Goal: Information Seeking & Learning: Find specific fact

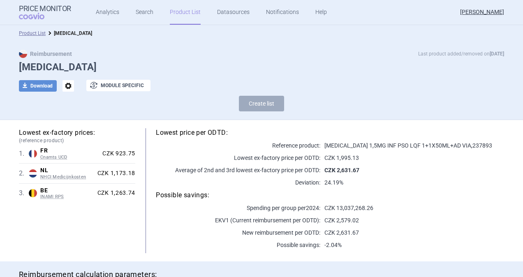
scroll to position [169, 0]
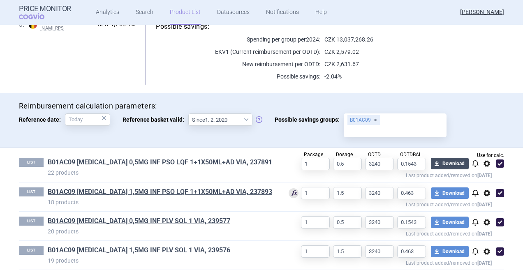
click at [446, 164] on button "download Download" at bounding box center [450, 164] width 38 height 12
select select "EUR"
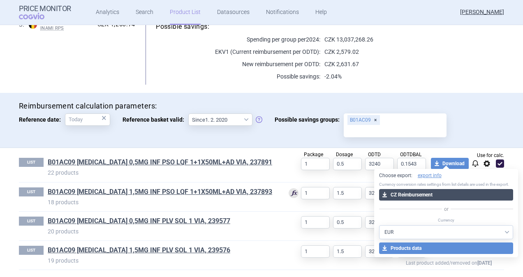
click at [405, 194] on button "download CZ Reimbursement" at bounding box center [446, 195] width 134 height 12
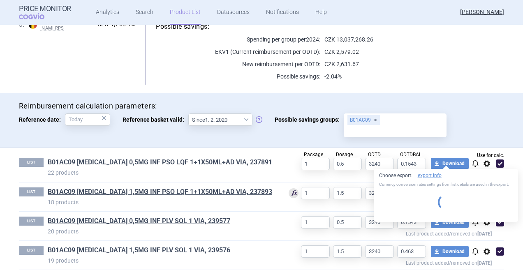
select select "EUR"
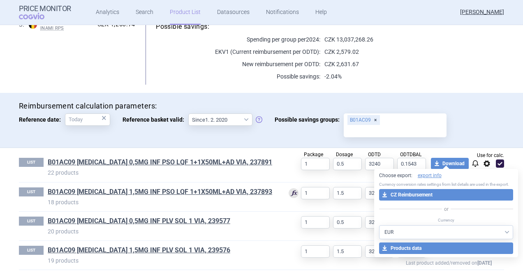
click at [272, 234] on p "20 products" at bounding box center [162, 231] width 228 height 8
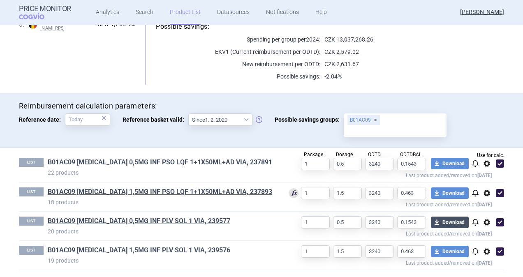
click at [450, 220] on button "download Download" at bounding box center [450, 223] width 38 height 12
select select "EUR"
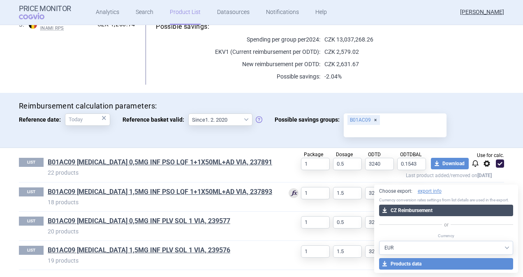
click at [403, 210] on button "download CZ Reimbursement" at bounding box center [446, 211] width 134 height 12
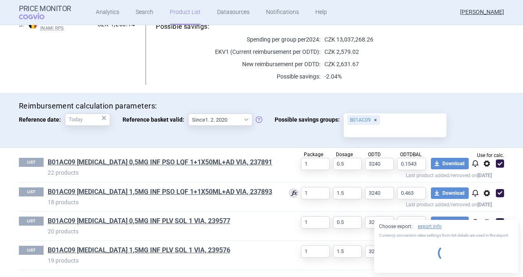
select select "EUR"
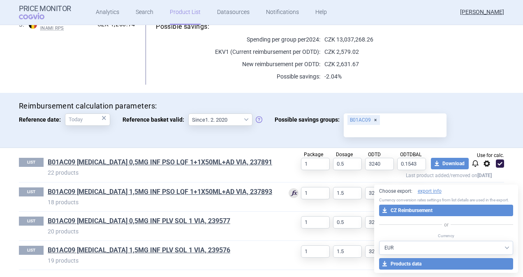
click at [279, 209] on div "LIST B01AC09 [MEDICAL_DATA] 1,5MG INF PSO LQF 1+1X50ML+AD VIA, 237893 18 produc…" at bounding box center [261, 196] width 485 height 29
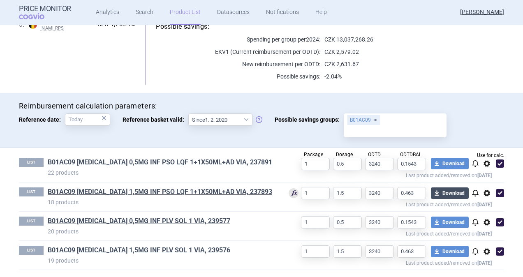
click at [448, 190] on button "download Download" at bounding box center [450, 193] width 38 height 12
select select "EUR"
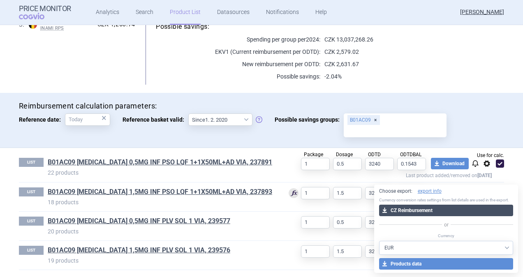
click at [392, 209] on button "download CZ Reimbursement" at bounding box center [446, 211] width 134 height 12
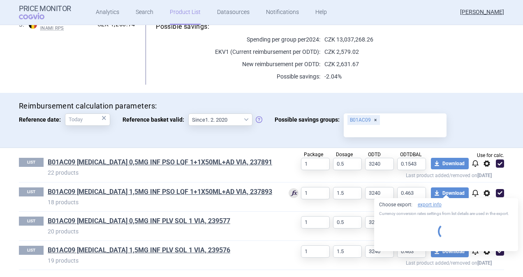
select select "EUR"
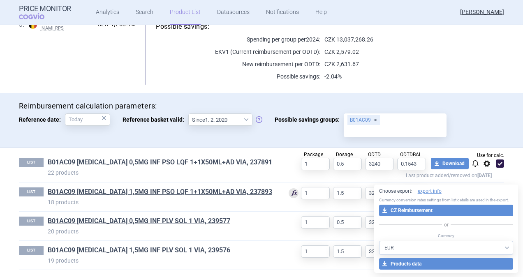
drag, startPoint x: 234, startPoint y: 255, endPoint x: 240, endPoint y: 254, distance: 5.8
click at [234, 255] on h1 "B01AC09 [MEDICAL_DATA] 1,5MG INF PLV SOL 1 VIA, 239576" at bounding box center [162, 251] width 228 height 11
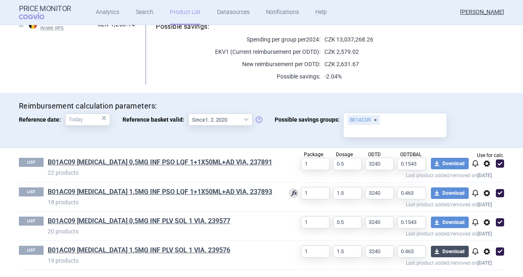
click at [442, 247] on button "download Download" at bounding box center [450, 252] width 38 height 12
select select "EUR"
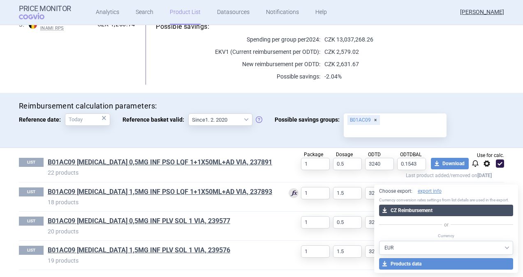
click at [420, 214] on button "download CZ Reimbursement" at bounding box center [446, 211] width 134 height 12
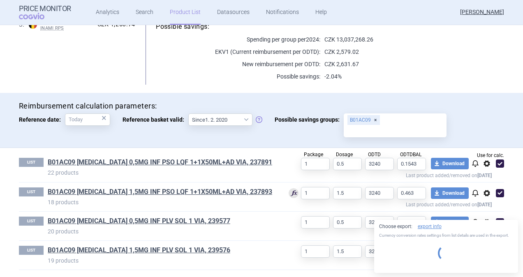
select select "EUR"
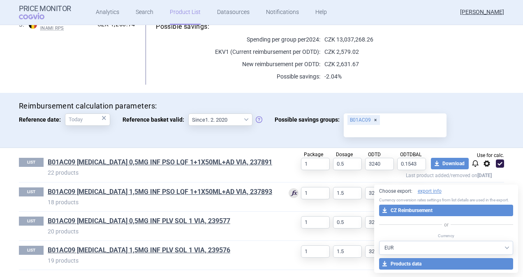
click at [256, 187] on h1 "B01AC09 [MEDICAL_DATA] 1,5MG INF PSO LQF 1+1X50ML+AD VIA, 237893" at bounding box center [162, 192] width 228 height 11
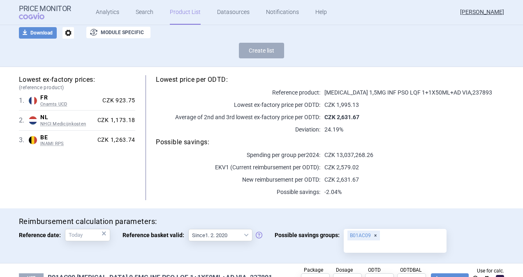
scroll to position [0, 0]
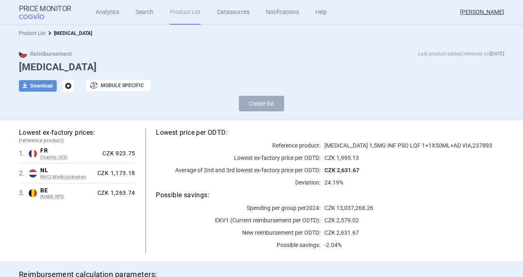
click at [29, 33] on link "Product List" at bounding box center [32, 33] width 27 height 6
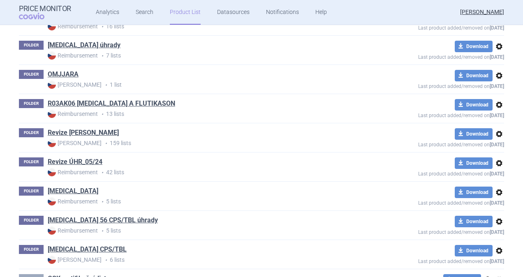
scroll to position [757, 0]
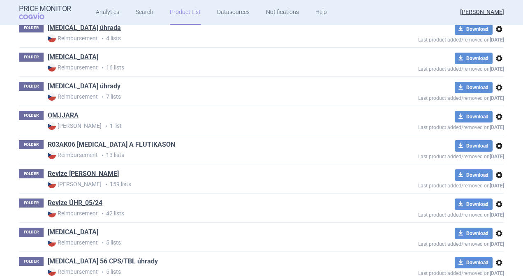
click at [93, 140] on link "R03AK06 [MEDICAL_DATA] A FLUTIKASON" at bounding box center [111, 144] width 127 height 9
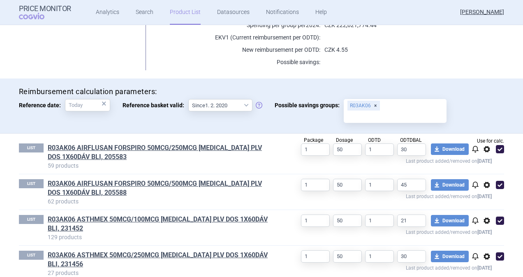
scroll to position [183, 0]
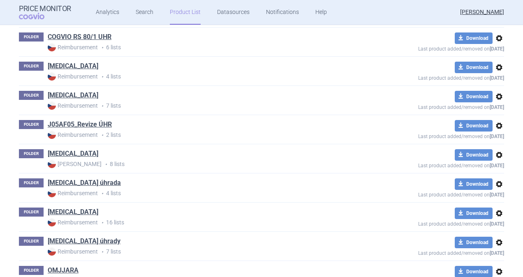
scroll to position [608, 0]
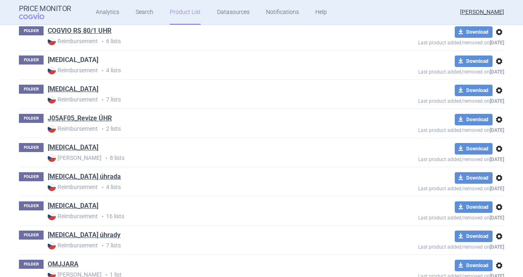
click at [60, 55] on link "[MEDICAL_DATA]" at bounding box center [73, 59] width 51 height 9
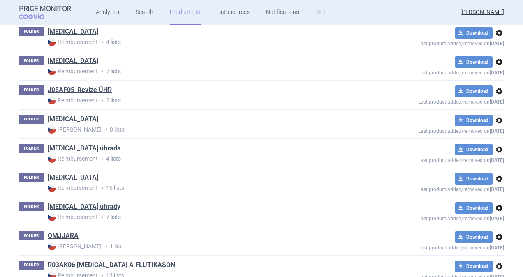
scroll to position [649, 0]
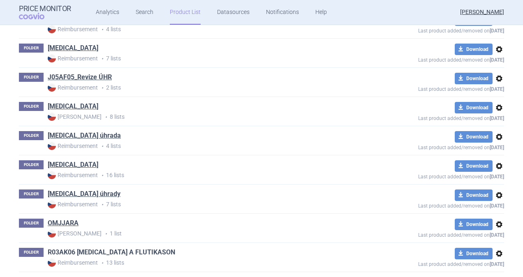
click at [92, 248] on link "R03AK06 [MEDICAL_DATA] A FLUTIKASON" at bounding box center [111, 252] width 127 height 9
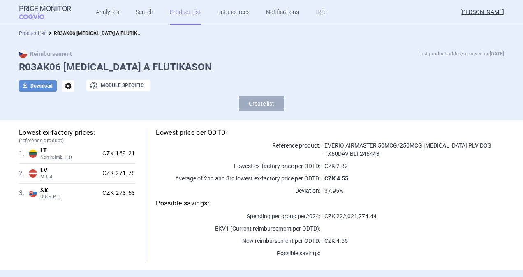
click at [30, 33] on link "Product List" at bounding box center [32, 33] width 27 height 6
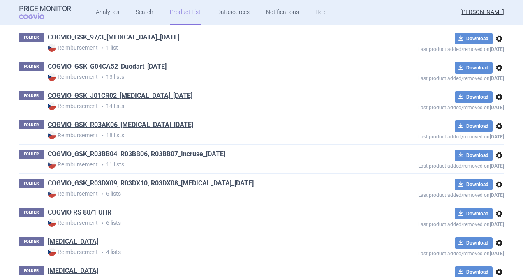
scroll to position [526, 0]
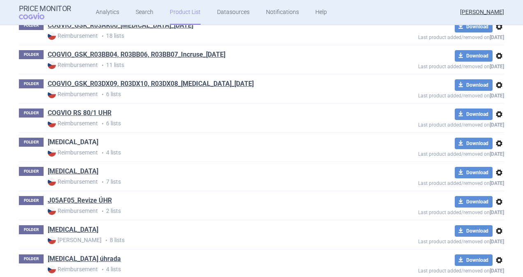
click at [55, 138] on link "[MEDICAL_DATA]" at bounding box center [73, 142] width 51 height 9
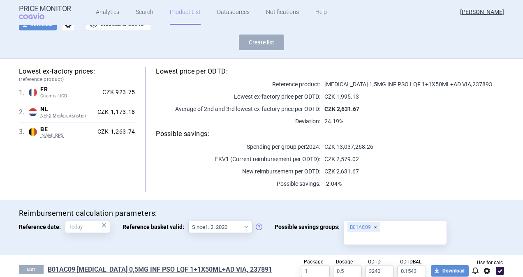
scroll to position [169, 0]
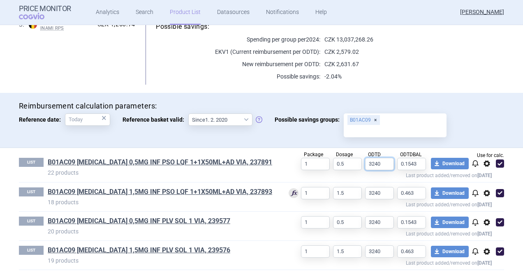
drag, startPoint x: 381, startPoint y: 161, endPoint x: 356, endPoint y: 160, distance: 24.3
click at [356, 160] on div "Package 1 Dosage 0.5 ODTD 3240 ODTDBAL 0.1543 Use for calc. download Download n…" at bounding box center [390, 168] width 228 height 21
drag, startPoint x: 414, startPoint y: 164, endPoint x: 389, endPoint y: 163, distance: 25.1
click at [389, 163] on div "Package 1 Dosage 0.5 ODTD 3240 ODTDBAL 0.1543 Use for calc. download Download n…" at bounding box center [390, 168] width 228 height 21
click at [165, 190] on link "B01AC09 [MEDICAL_DATA] 1,5MG INF PSO LQF 1+1X50ML+AD VIA, 237893" at bounding box center [160, 191] width 224 height 9
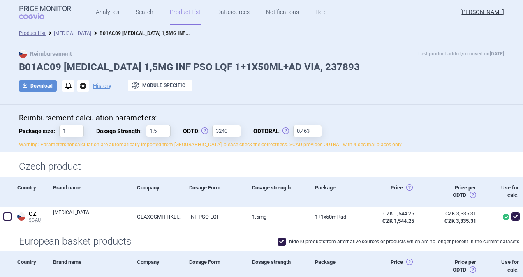
click at [65, 32] on link "[MEDICAL_DATA]" at bounding box center [72, 33] width 37 height 6
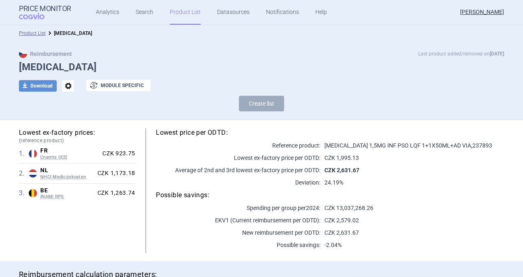
select select "[DATE]"
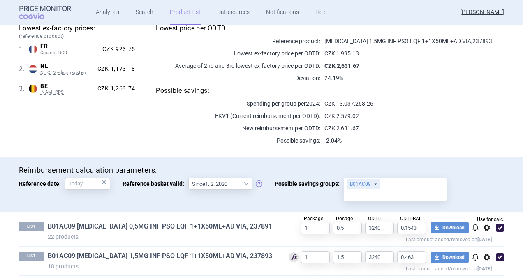
scroll to position [169, 0]
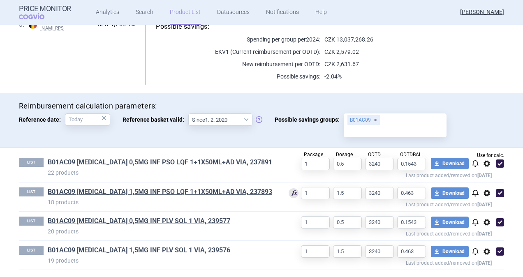
click at [136, 250] on link "B01AC09 [MEDICAL_DATA] 1,5MG INF PLV SOL 1 VIA, 239576" at bounding box center [139, 250] width 182 height 9
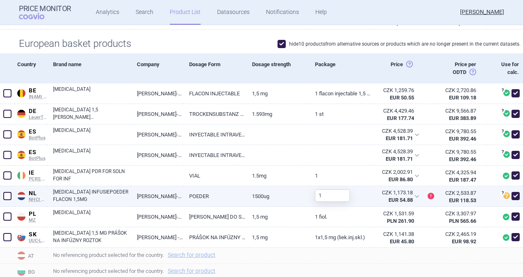
scroll to position [206, 0]
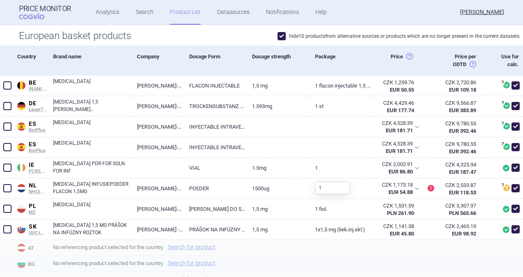
click at [370, 257] on div "No referencing product selected for the country. Search for product" at bounding box center [285, 264] width 476 height 16
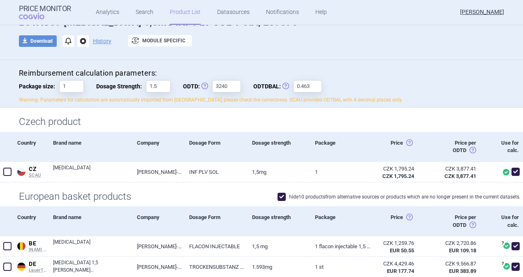
scroll to position [41, 0]
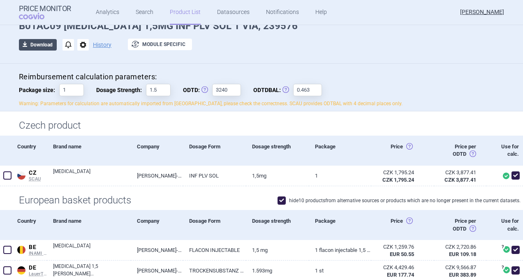
click at [39, 48] on button "download Download" at bounding box center [38, 45] width 38 height 12
select select "EUR"
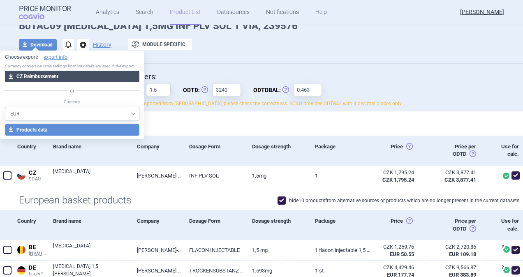
click at [53, 79] on button "download CZ Reimbursement" at bounding box center [72, 77] width 134 height 12
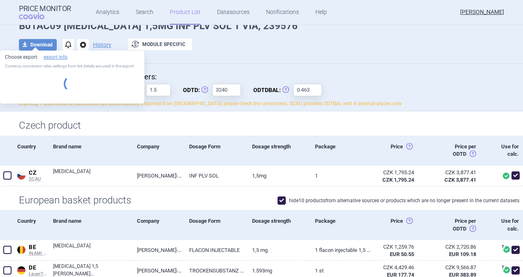
select select "EUR"
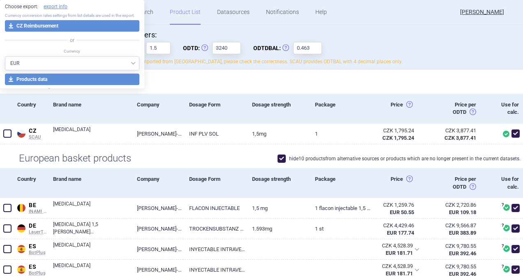
scroll to position [82, 0]
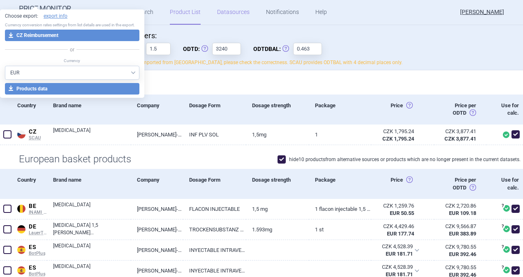
click at [236, 21] on link "Datasources" at bounding box center [233, 12] width 32 height 25
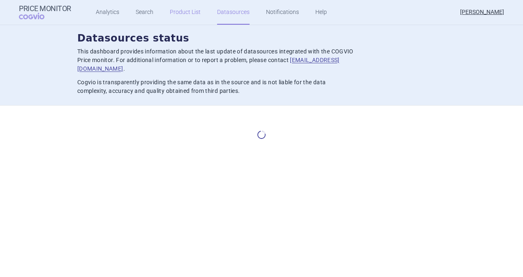
click at [185, 13] on link "Product List" at bounding box center [185, 12] width 31 height 25
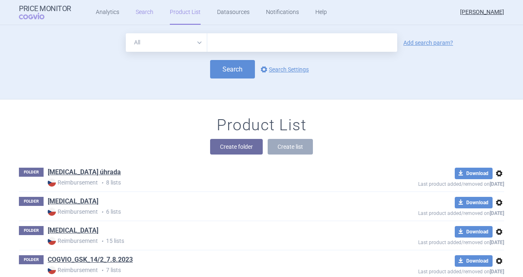
scroll to position [74, 0]
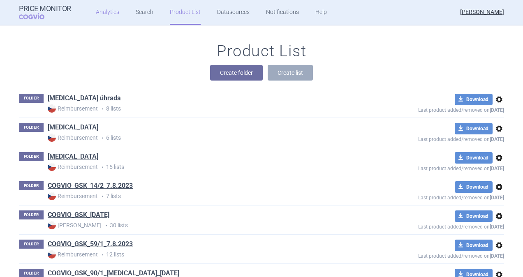
click at [111, 13] on link "Analytics" at bounding box center [107, 12] width 23 height 25
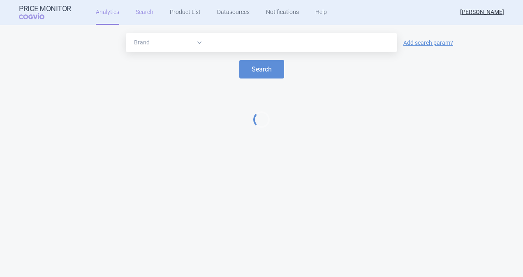
click at [140, 9] on link "Search" at bounding box center [145, 12] width 18 height 25
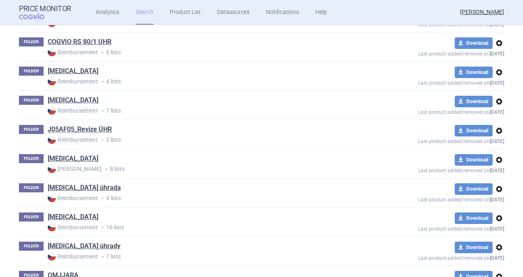
scroll to position [593, 0]
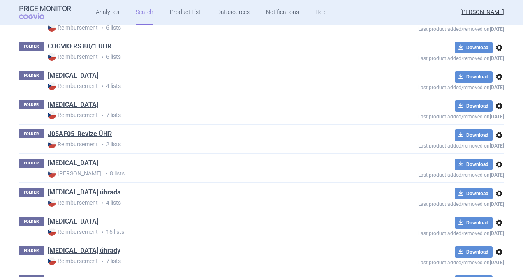
click at [60, 72] on link "[MEDICAL_DATA]" at bounding box center [73, 75] width 51 height 9
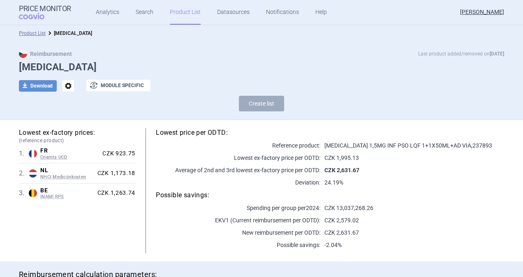
select select "[DATE]"
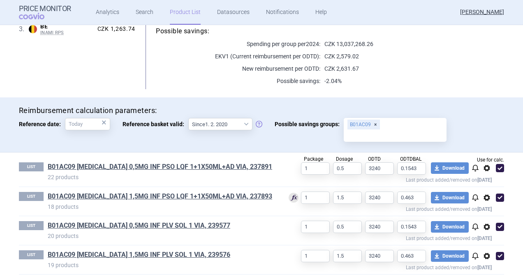
scroll to position [164, 0]
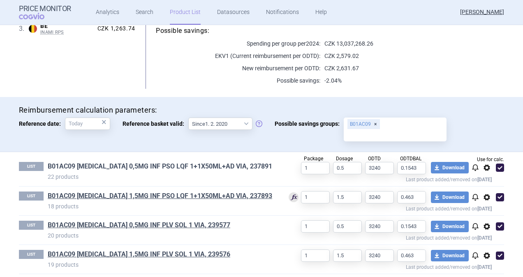
click at [154, 168] on link "B01AC09 [MEDICAL_DATA] 0,5MG INF PSO LQF 1+1X50ML+AD VIA, 237891" at bounding box center [160, 166] width 224 height 9
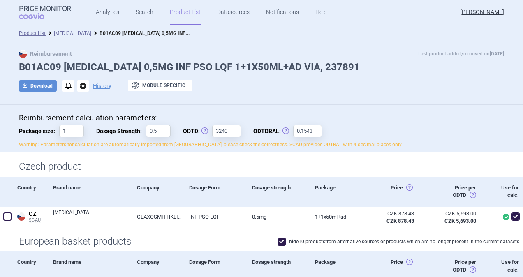
click at [54, 30] on link "[MEDICAL_DATA]" at bounding box center [72, 33] width 37 height 6
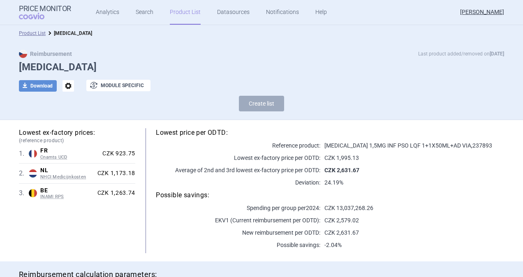
scroll to position [169, 0]
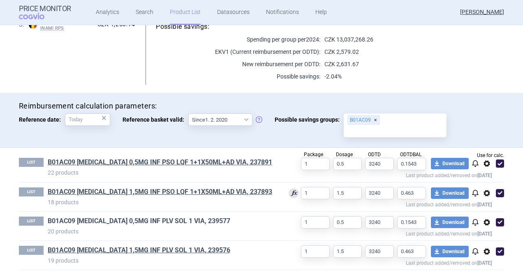
click at [137, 221] on link "B01AC09 [MEDICAL_DATA] 0,5MG INF PLV SOL 1 VIA, 239577" at bounding box center [139, 221] width 182 height 9
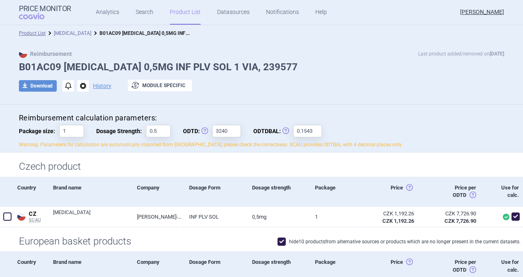
click at [60, 34] on link "[MEDICAL_DATA]" at bounding box center [72, 33] width 37 height 6
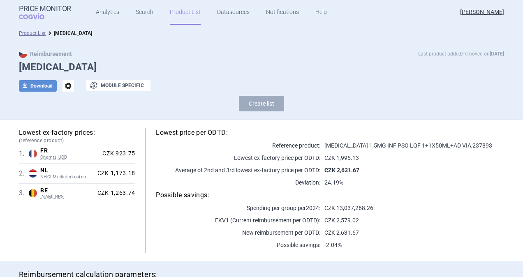
select select "[DATE]"
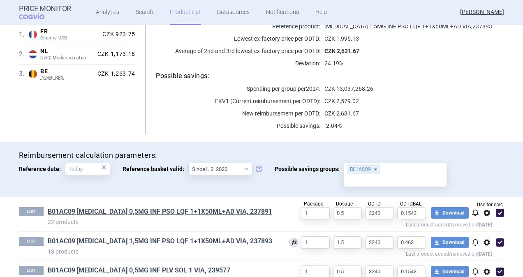
scroll to position [169, 0]
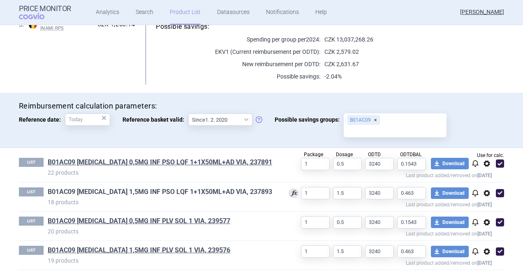
click at [139, 189] on link "B01AC09 [MEDICAL_DATA] 1,5MG INF PSO LQF 1+1X50ML+AD VIA, 237893" at bounding box center [160, 191] width 224 height 9
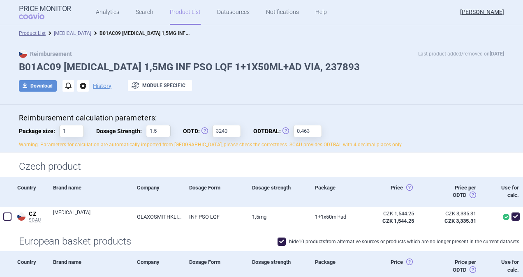
click at [60, 32] on link "[MEDICAL_DATA]" at bounding box center [72, 33] width 37 height 6
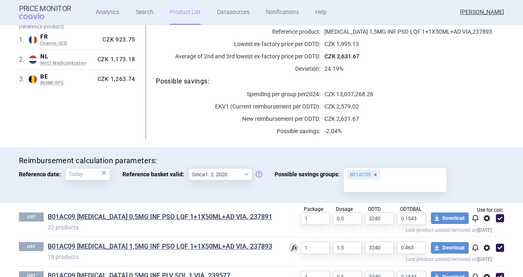
scroll to position [169, 0]
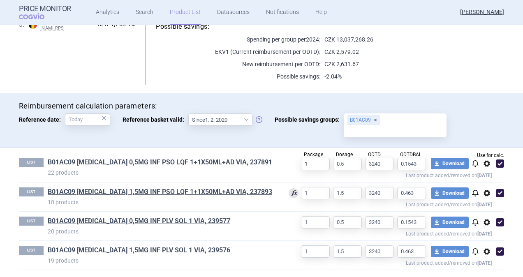
click at [143, 247] on link "B01AC09 [MEDICAL_DATA] 1,5MG INF PLV SOL 1 VIA, 239576" at bounding box center [139, 250] width 182 height 9
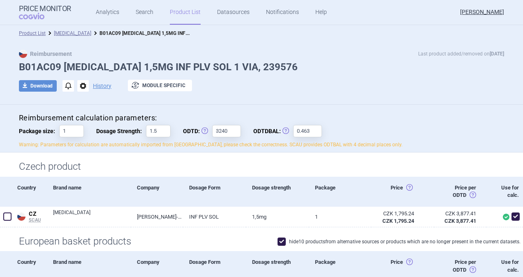
drag, startPoint x: 58, startPoint y: 31, endPoint x: 60, endPoint y: 37, distance: 6.6
click at [58, 31] on link "[MEDICAL_DATA]" at bounding box center [72, 33] width 37 height 6
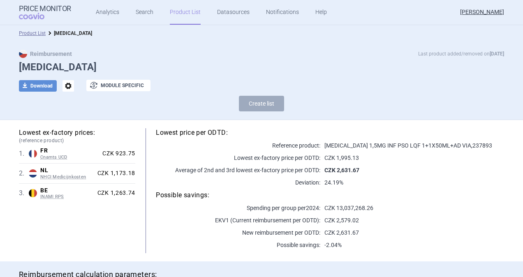
scroll to position [169, 0]
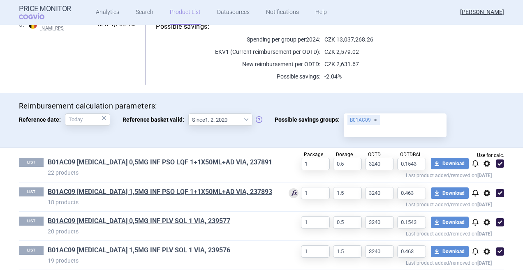
click at [119, 162] on link "B01AC09 [MEDICAL_DATA] 0,5MG INF PSO LQF 1+1X50ML+AD VIA, 237891" at bounding box center [160, 162] width 224 height 9
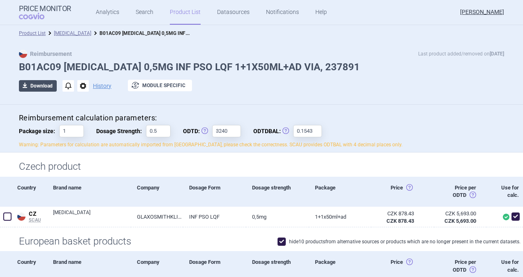
click at [38, 86] on button "download Download" at bounding box center [38, 86] width 38 height 12
select select "EUR"
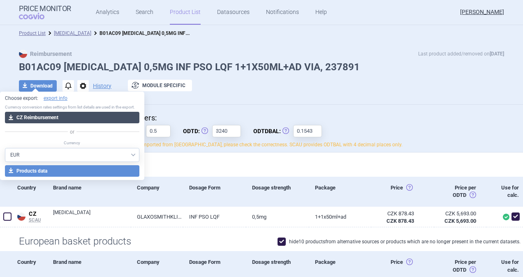
click at [51, 117] on button "download CZ Reimbursement" at bounding box center [72, 118] width 134 height 12
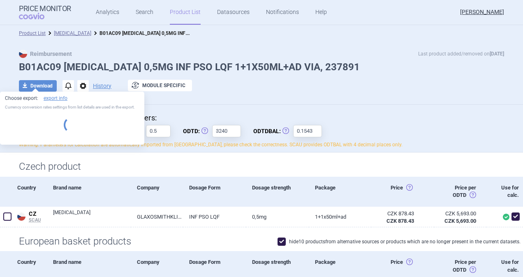
select select "EUR"
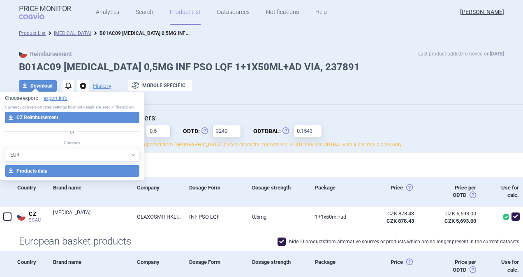
click at [54, 32] on link "[MEDICAL_DATA]" at bounding box center [72, 33] width 37 height 6
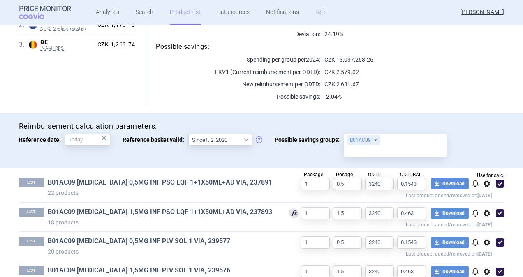
scroll to position [164, 0]
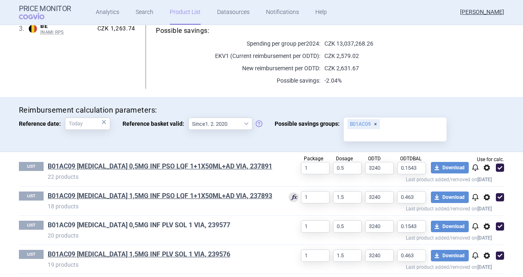
click at [115, 226] on link "B01AC09 [MEDICAL_DATA] 0,5MG INF PLV SOL 1 VIA, 239577" at bounding box center [139, 225] width 182 height 9
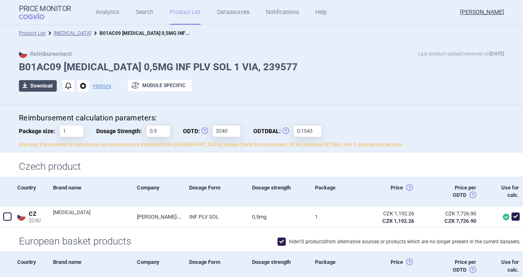
click at [33, 87] on button "download Download" at bounding box center [38, 86] width 38 height 12
select select "EUR"
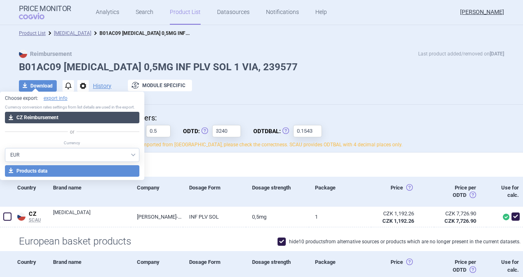
click at [35, 117] on button "download CZ Reimbursement" at bounding box center [72, 118] width 134 height 12
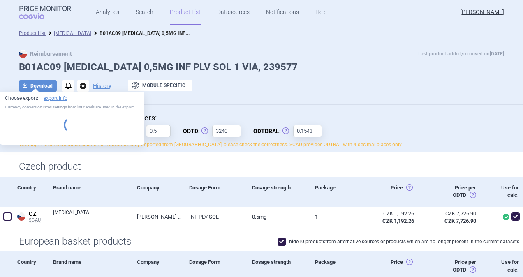
select select "EUR"
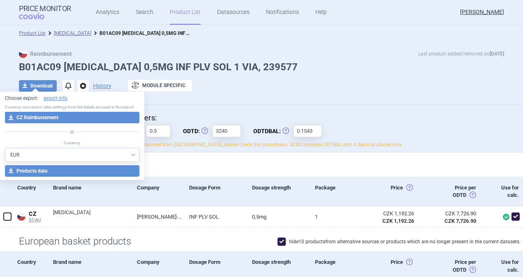
click at [285, 92] on div "download Download notifications options History exchange Module specific" at bounding box center [261, 86] width 485 height 12
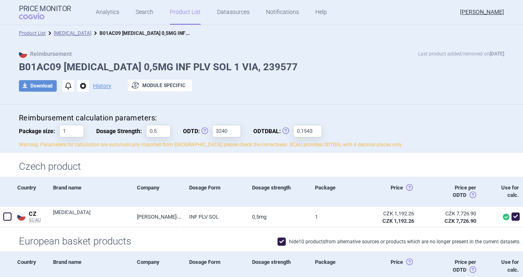
click at [380, 80] on div "download Download notifications options History exchange Module specific" at bounding box center [261, 86] width 485 height 12
click at [61, 32] on link "[MEDICAL_DATA]" at bounding box center [72, 33] width 37 height 6
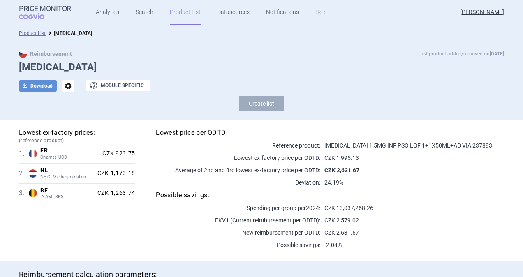
select select "[DATE]"
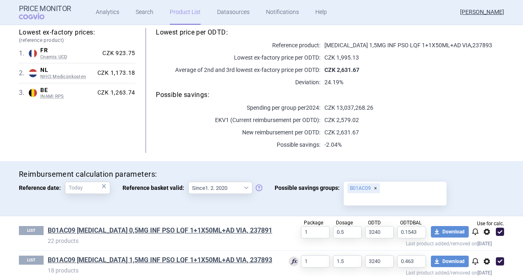
scroll to position [169, 0]
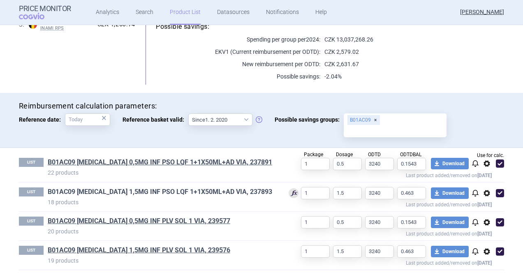
click at [137, 190] on link "B01AC09 [MEDICAL_DATA] 1,5MG INF PSO LQF 1+1X50ML+AD VIA, 237893" at bounding box center [160, 191] width 224 height 9
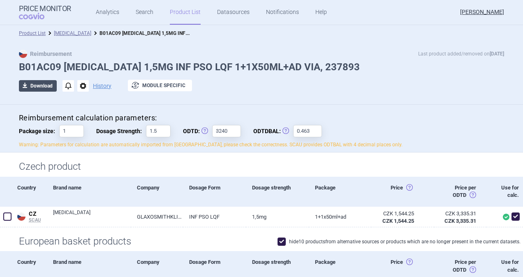
click at [33, 85] on button "download Download" at bounding box center [38, 86] width 38 height 12
select select "EUR"
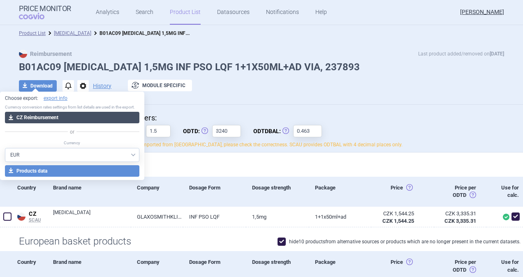
click at [36, 117] on button "download CZ Reimbursement" at bounding box center [72, 118] width 134 height 12
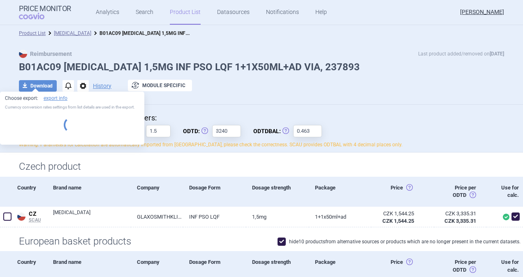
select select "EUR"
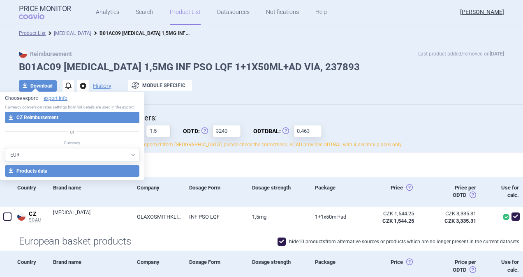
click at [60, 32] on link "[MEDICAL_DATA]" at bounding box center [72, 33] width 37 height 6
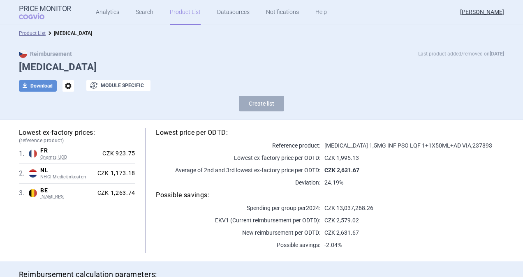
select select "[DATE]"
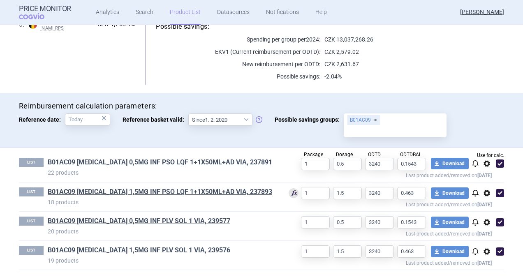
click at [144, 250] on link "B01AC09 [MEDICAL_DATA] 1,5MG INF PLV SOL 1 VIA, 239576" at bounding box center [139, 250] width 182 height 9
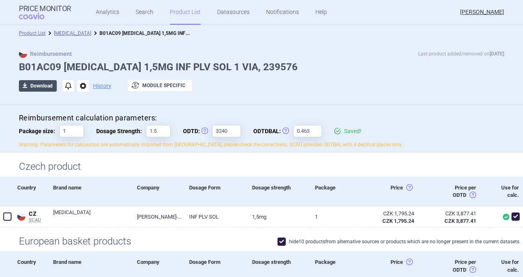
click at [40, 90] on button "download Download" at bounding box center [38, 86] width 38 height 12
select select "EUR"
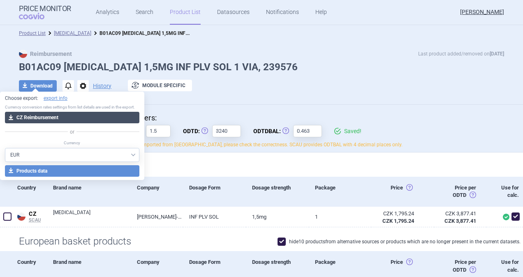
click at [49, 116] on button "download CZ Reimbursement" at bounding box center [72, 118] width 134 height 12
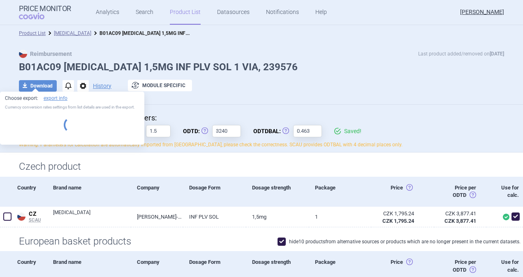
select select "EUR"
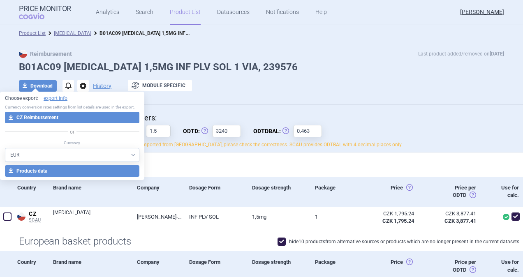
click at [285, 58] on div "Reimbursement Last product added/removed on [DATE] B01AC09 [MEDICAL_DATA] 1,5MG…" at bounding box center [261, 75] width 518 height 51
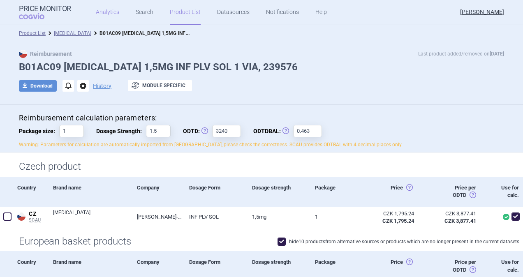
click at [104, 9] on link "Analytics" at bounding box center [107, 12] width 23 height 25
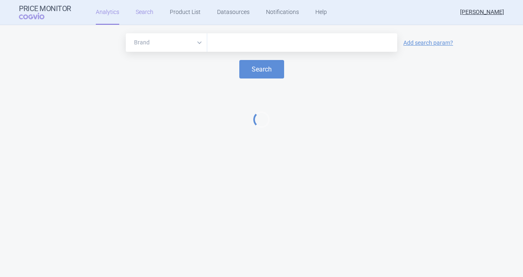
click at [142, 12] on link "Search" at bounding box center [145, 12] width 18 height 25
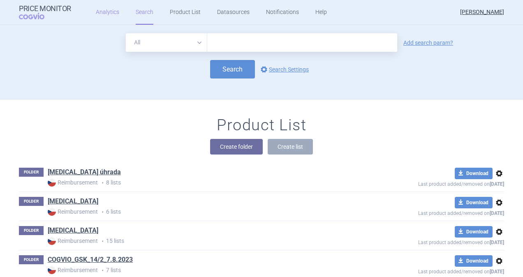
click at [102, 12] on link "Analytics" at bounding box center [107, 12] width 23 height 25
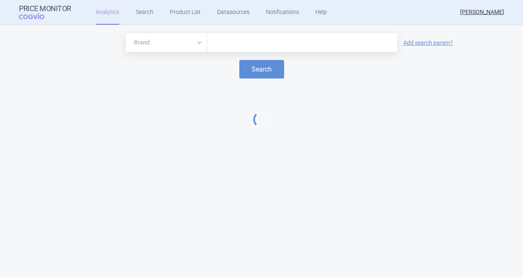
click at [238, 39] on input "text" at bounding box center [302, 42] width 182 height 11
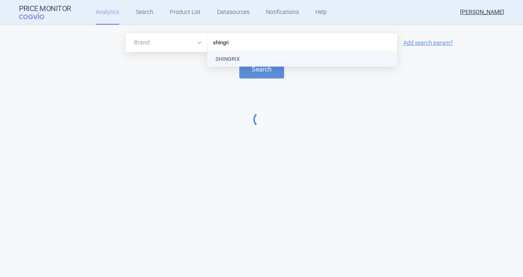
type input "shingrix"
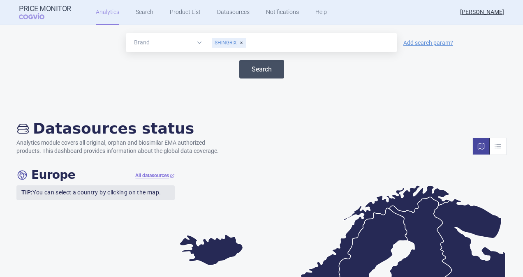
click at [256, 71] on button "Search" at bounding box center [261, 69] width 45 height 18
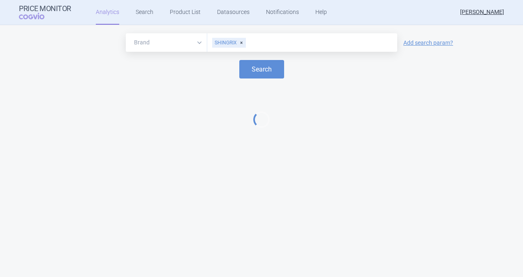
select select "EUR"
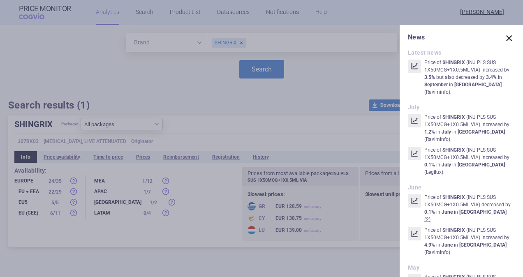
click at [504, 40] on span at bounding box center [509, 38] width 12 height 12
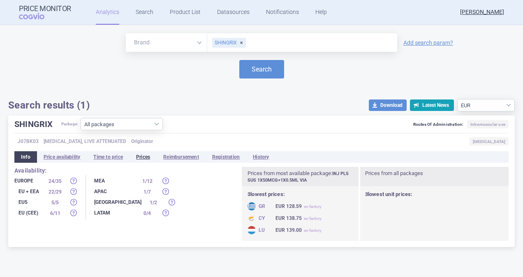
click at [145, 157] on li "Prices" at bounding box center [142, 157] width 27 height 12
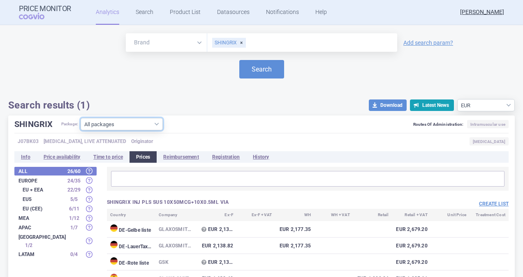
click at [157, 126] on select "All packages INJ PLS SUS 10X50MCG+10X0.5ML VIA ( 10 ) INJ PLS SUS 1X50MCG+1X0.5…" at bounding box center [122, 124] width 82 height 12
select select "955512ae-4a23-479a-843f-973701d0eb34"
click at [81, 130] on select "All packages INJ PLS SUS 10X50MCG+10X0.5ML VIA ( 10 ) INJ PLS SUS 1X50MCG+1X0.5…" at bounding box center [122, 124] width 82 height 12
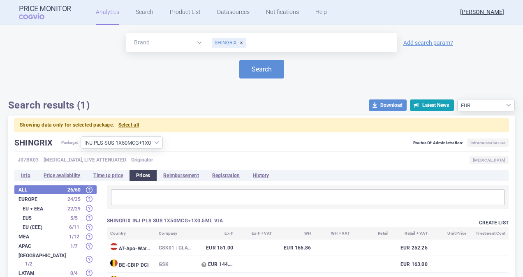
click at [480, 224] on button "Create list" at bounding box center [494, 222] width 30 height 7
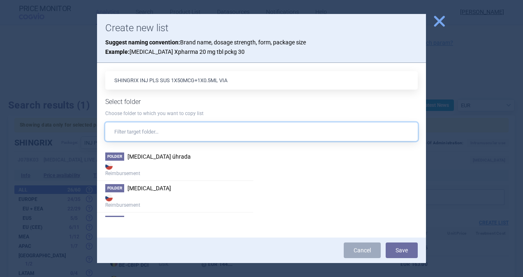
click at [148, 129] on input "text" at bounding box center [261, 131] width 312 height 18
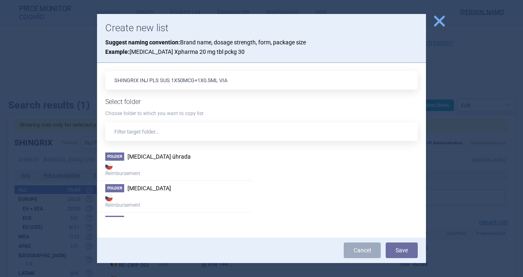
click at [443, 25] on span "close" at bounding box center [439, 21] width 14 height 14
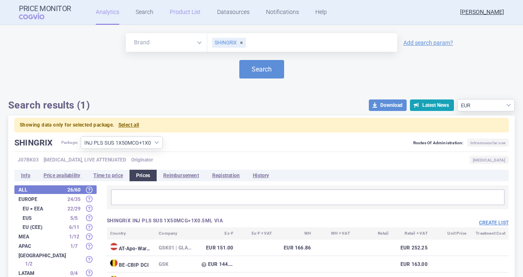
click at [179, 12] on link "Product List" at bounding box center [185, 12] width 31 height 25
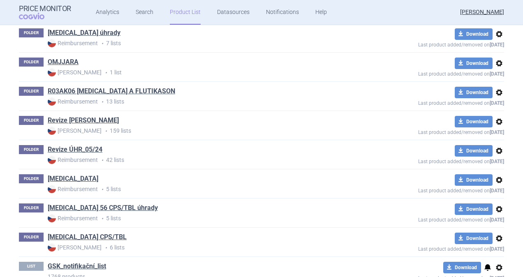
scroll to position [798, 0]
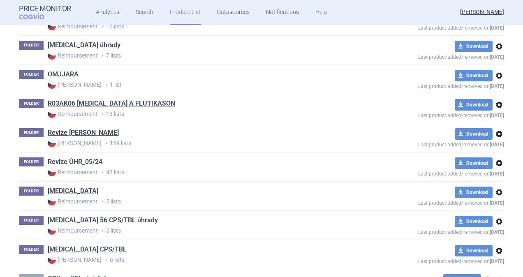
click at [72, 159] on link "Revize ÚHR_05/24" at bounding box center [75, 161] width 55 height 9
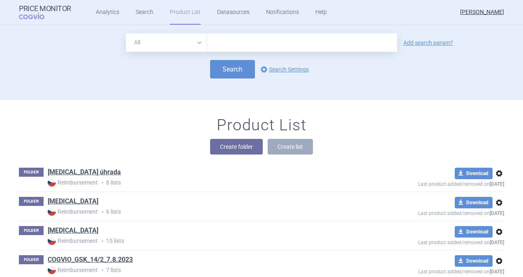
drag, startPoint x: 107, startPoint y: 11, endPoint x: 119, endPoint y: 14, distance: 12.3
click at [107, 11] on link "Analytics" at bounding box center [107, 12] width 23 height 25
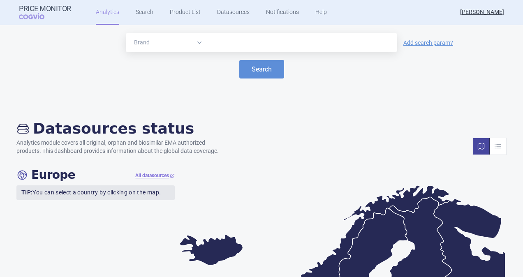
click at [221, 39] on input "text" at bounding box center [302, 42] width 182 height 11
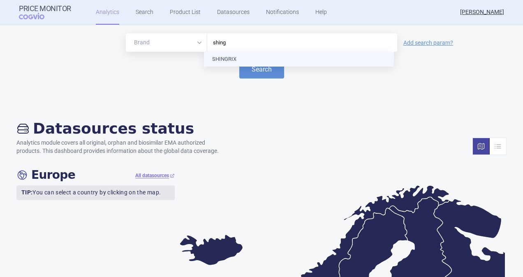
type input "shingr"
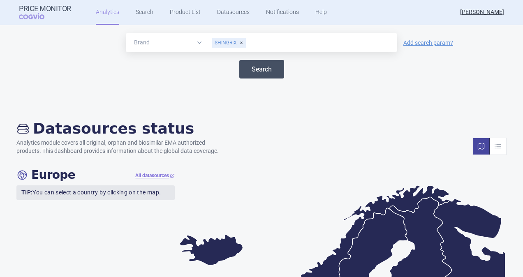
click at [239, 66] on button "Search" at bounding box center [261, 69] width 45 height 18
select select "EUR"
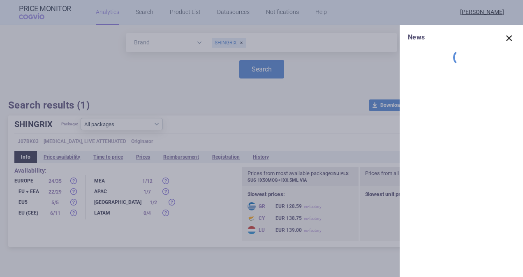
click at [513, 37] on span at bounding box center [509, 38] width 12 height 12
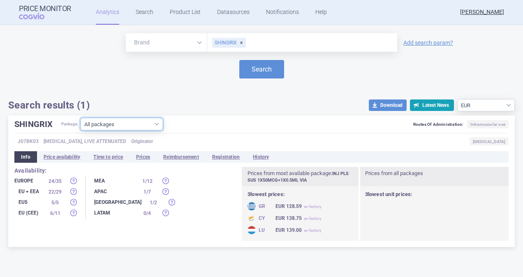
click at [155, 127] on select "All packages INJ PLS SUS 10X50MCG+10X0.5ML VIA ( 10 ) INJ PLS SUS 1X50MCG+1X0.5…" at bounding box center [122, 124] width 82 height 12
select select "955512ae-4a23-479a-843f-973701d0eb34"
click at [81, 130] on select "All packages INJ PLS SUS 10X50MCG+10X0.5ML VIA ( 10 ) INJ PLS SUS 1X50MCG+1X0.5…" at bounding box center [122, 124] width 82 height 12
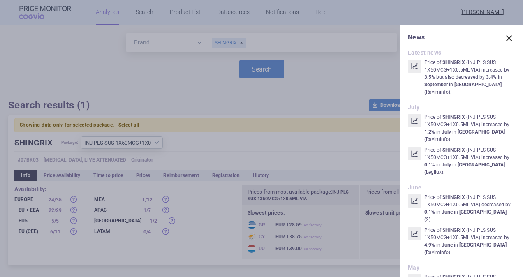
click at [503, 39] on span at bounding box center [509, 38] width 12 height 12
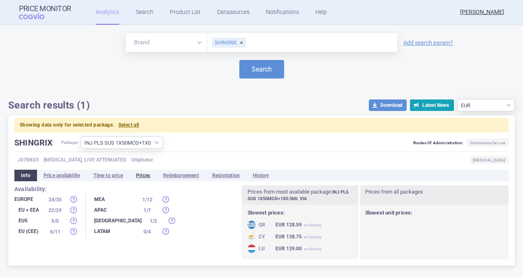
click at [146, 175] on li "Prices" at bounding box center [142, 176] width 27 height 12
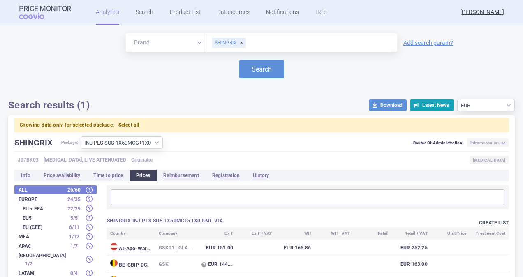
click at [483, 221] on button "Create list" at bounding box center [494, 222] width 30 height 7
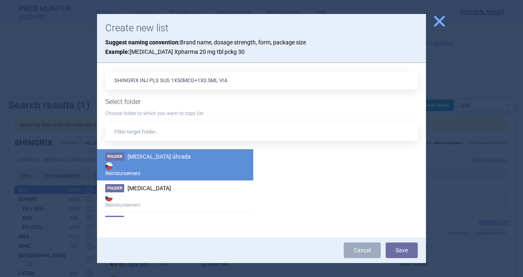
click at [160, 159] on span "[MEDICAL_DATA] úhrada" at bounding box center [158, 156] width 63 height 7
click at [396, 247] on button "Save" at bounding box center [402, 251] width 32 height 16
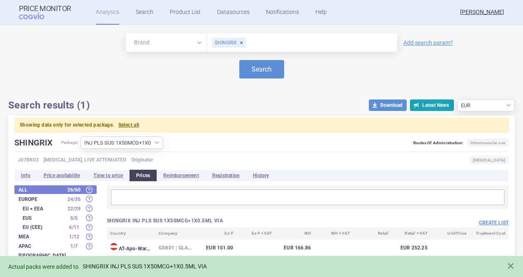
click at [154, 265] on link "SHINGRIX INJ PLS SUS 1X50MCG+1X0.5ML VIA" at bounding box center [145, 266] width 124 height 7
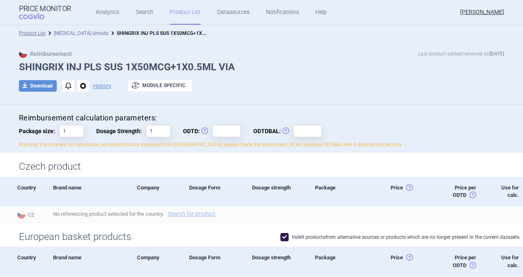
click at [69, 31] on link "[MEDICAL_DATA] úhrada" at bounding box center [81, 33] width 55 height 6
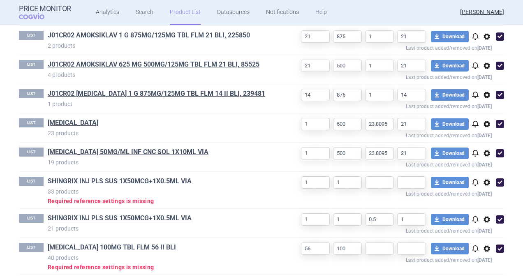
scroll to position [329, 0]
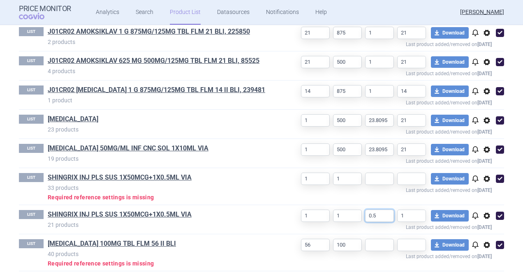
drag, startPoint x: 375, startPoint y: 215, endPoint x: 358, endPoint y: 215, distance: 17.3
click at [358, 215] on div "1 1 0.5 1 download Download notifications options Last product added/removed on…" at bounding box center [390, 220] width 228 height 20
click at [368, 178] on input "text" at bounding box center [379, 179] width 29 height 12
paste input "0.5"
type input "0.5"
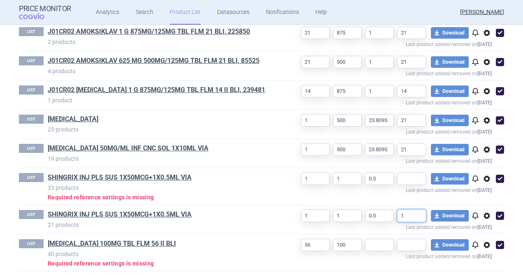
drag, startPoint x: 402, startPoint y: 213, endPoint x: 395, endPoint y: 213, distance: 6.2
click at [397, 213] on input "1" at bounding box center [411, 216] width 29 height 12
click at [399, 176] on input "text" at bounding box center [411, 179] width 29 height 12
paste input "1"
type input "1"
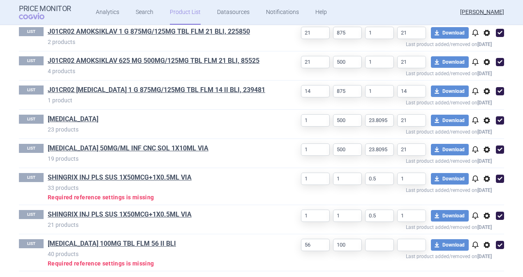
click at [243, 186] on p "33 products" at bounding box center [162, 188] width 228 height 8
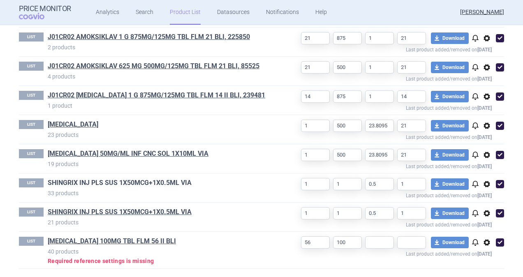
scroll to position [322, 0]
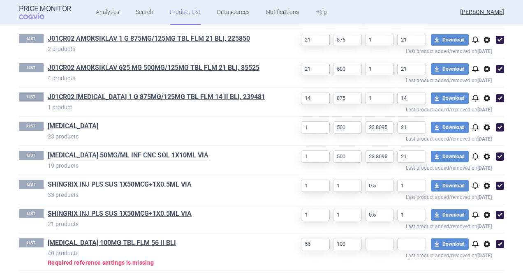
click at [97, 180] on link "SHINGRIX INJ PLS SUS 1X50MCG+1X0.5ML VIA" at bounding box center [120, 184] width 144 height 9
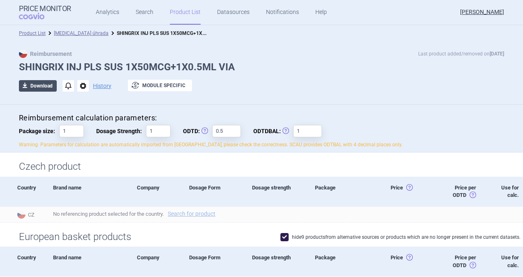
click at [36, 86] on button "download Download" at bounding box center [38, 86] width 38 height 12
select select "EUR"
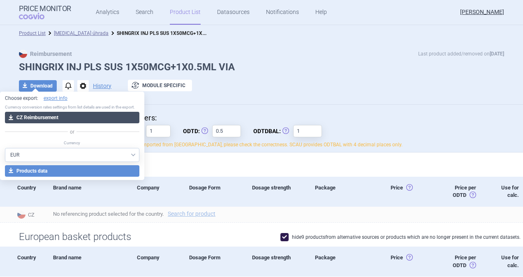
click at [35, 116] on button "download CZ Reimbursement" at bounding box center [72, 118] width 134 height 12
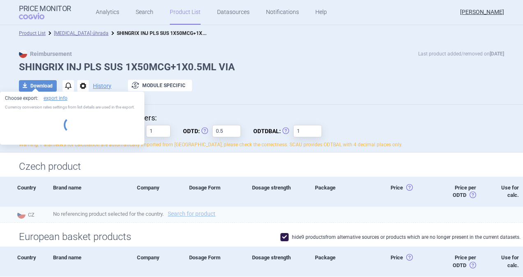
select select "EUR"
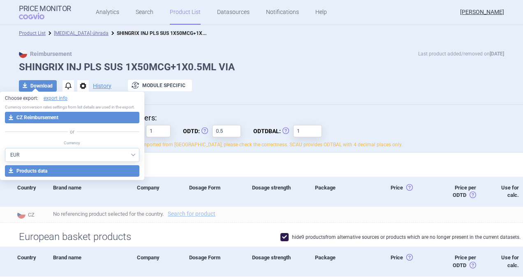
click at [211, 101] on div "Reimbursement Last product added/removed on [DATE] SHINGRIX INJ PLS SUS 1X50MCG…" at bounding box center [261, 73] width 523 height 63
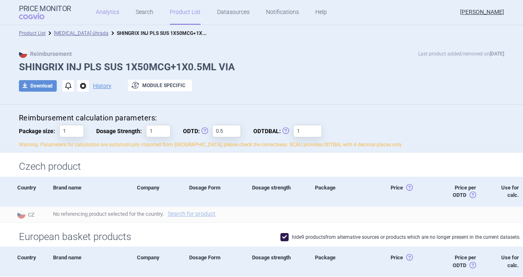
click at [108, 12] on link "Analytics" at bounding box center [107, 12] width 23 height 25
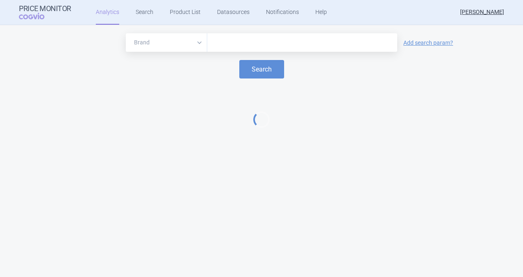
click at [223, 37] on div at bounding box center [302, 42] width 190 height 18
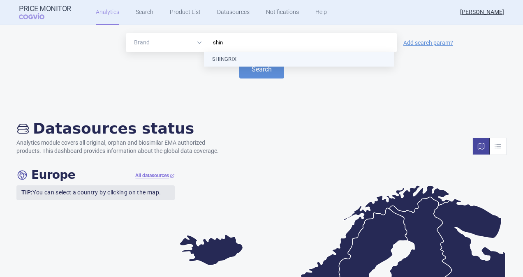
type input "shing"
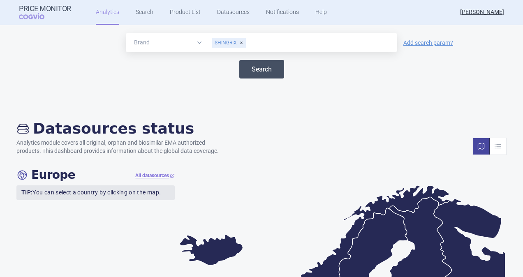
click at [260, 69] on button "Search" at bounding box center [261, 69] width 45 height 18
select select "EUR"
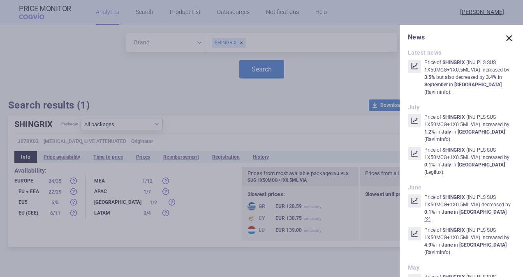
click at [503, 37] on span at bounding box center [509, 38] width 12 height 12
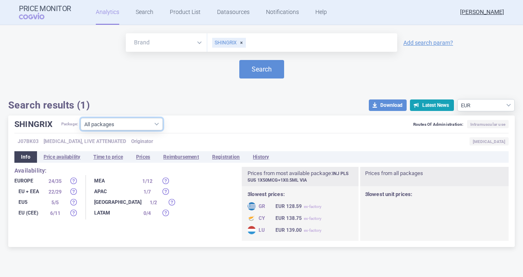
click at [160, 126] on select "All packages INJ PLS SUS 10X50MCG+10X0.5ML VIA ( 10 ) INJ PLS SUS 1X50MCG+1X0.5…" at bounding box center [122, 124] width 82 height 12
select select "955512ae-4a23-479a-843f-973701d0eb34"
click at [81, 130] on select "All packages INJ PLS SUS 10X50MCG+10X0.5ML VIA ( 10 ) INJ PLS SUS 1X50MCG+1X0.5…" at bounding box center [122, 124] width 82 height 12
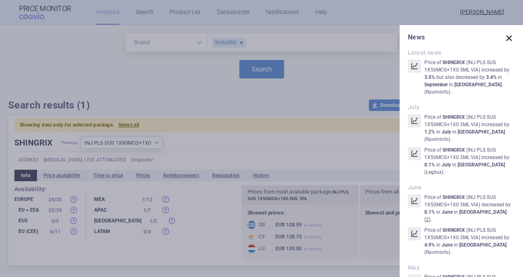
click at [503, 37] on span at bounding box center [509, 38] width 12 height 12
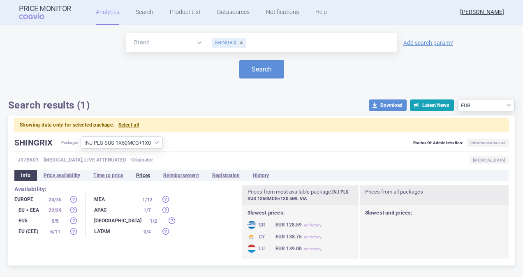
click at [143, 176] on li "Prices" at bounding box center [142, 176] width 27 height 12
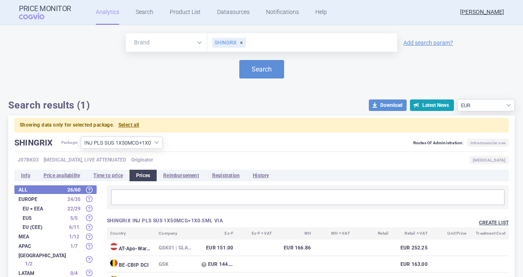
click at [483, 224] on button "Create list" at bounding box center [494, 222] width 30 height 7
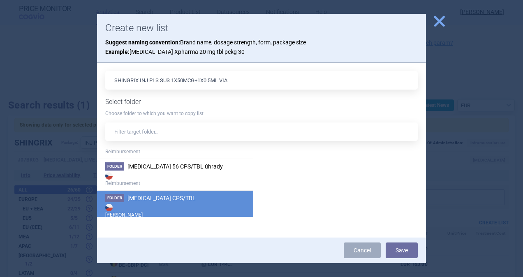
scroll to position [908, 0]
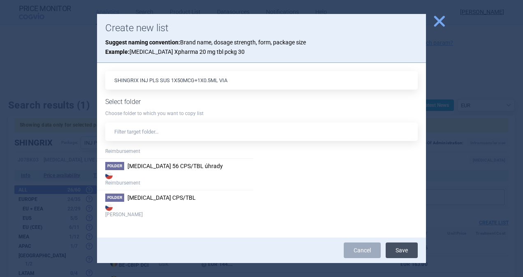
click at [401, 250] on button "Save" at bounding box center [402, 251] width 32 height 16
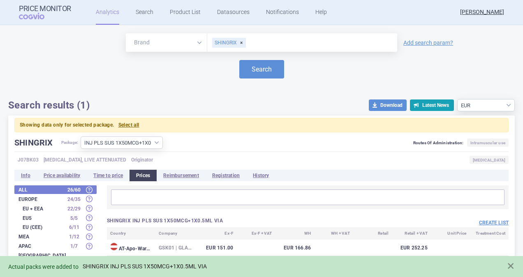
click at [168, 263] on link "SHINGRIX INJ PLS SUS 1X50MCG+1X0.5ML VIA" at bounding box center [145, 266] width 124 height 7
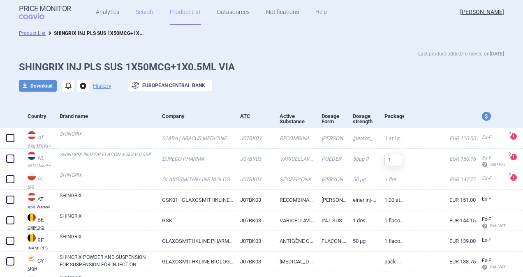
click at [136, 12] on link "Search" at bounding box center [145, 12] width 18 height 25
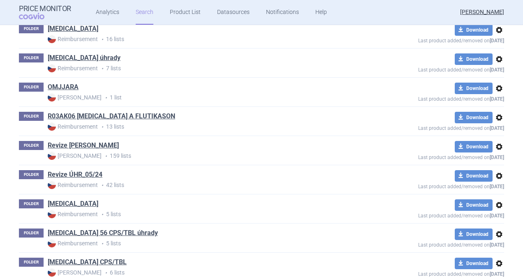
scroll to position [868, 0]
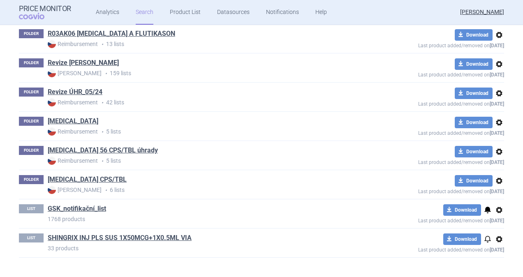
click at [495, 236] on span "options" at bounding box center [499, 239] width 10 height 10
click at [492, 265] on button "Delete" at bounding box center [495, 264] width 26 height 12
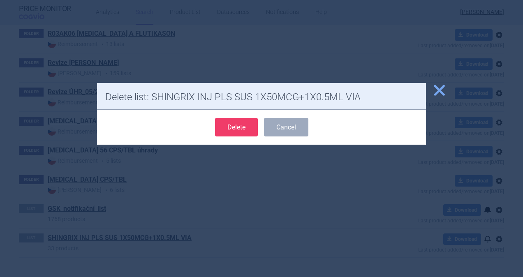
click at [235, 123] on button "Delete" at bounding box center [236, 127] width 43 height 18
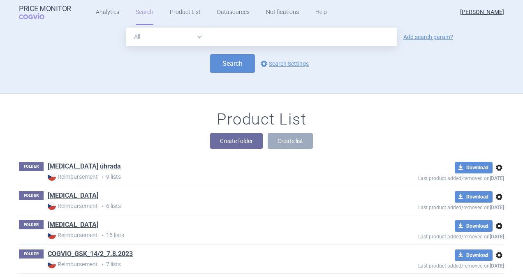
scroll to position [0, 0]
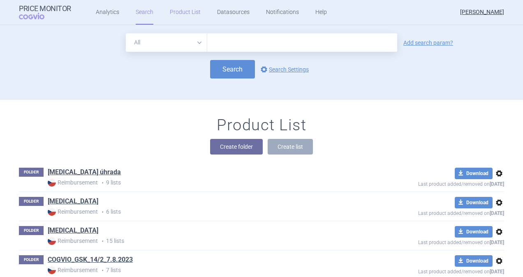
click at [176, 9] on link "Product List" at bounding box center [185, 12] width 31 height 25
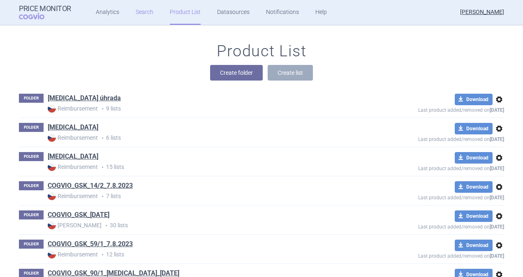
click at [136, 10] on link "Search" at bounding box center [145, 12] width 18 height 25
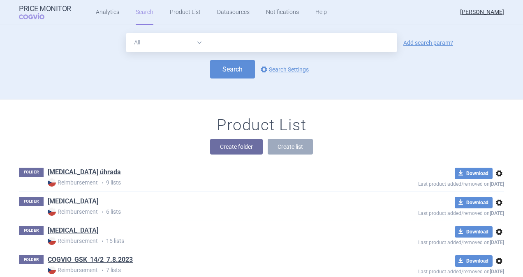
click at [229, 44] on input "text" at bounding box center [302, 42] width 190 height 18
type input "shingrix"
click at [111, 11] on link "Analytics" at bounding box center [107, 12] width 23 height 25
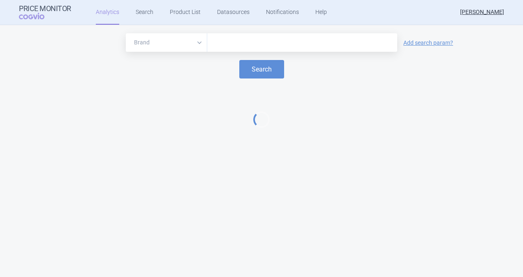
click at [252, 48] on input "text" at bounding box center [302, 42] width 182 height 11
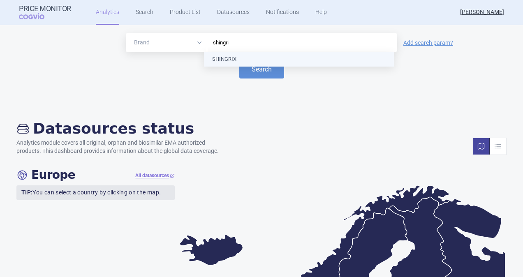
type input "shingrix"
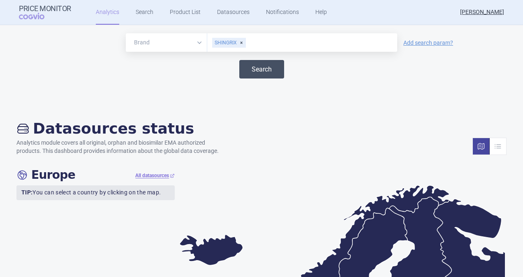
click at [247, 73] on button "Search" at bounding box center [261, 69] width 45 height 18
select select "EUR"
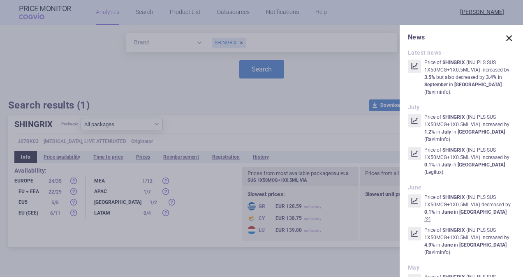
click at [503, 41] on span at bounding box center [509, 38] width 12 height 12
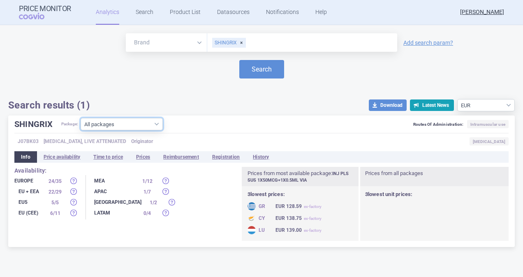
click at [156, 125] on select "All packages INJ PLS SUS 10X50MCG+10X0.5ML VIA ( 10 ) INJ PLS SUS 1X50MCG+1X0.5…" at bounding box center [122, 124] width 82 height 12
select select "955512ae-4a23-479a-843f-973701d0eb34"
click at [81, 130] on select "All packages INJ PLS SUS 10X50MCG+10X0.5ML VIA ( 10 ) INJ PLS SUS 1X50MCG+1X0.5…" at bounding box center [122, 124] width 82 height 12
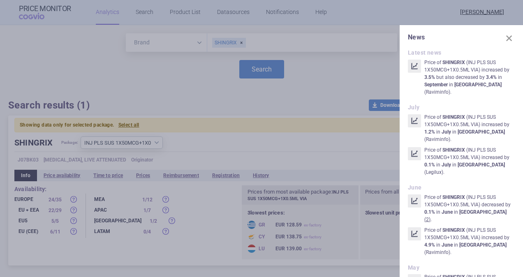
drag, startPoint x: 500, startPoint y: 37, endPoint x: 481, endPoint y: 45, distance: 20.2
click at [503, 37] on span at bounding box center [509, 38] width 12 height 12
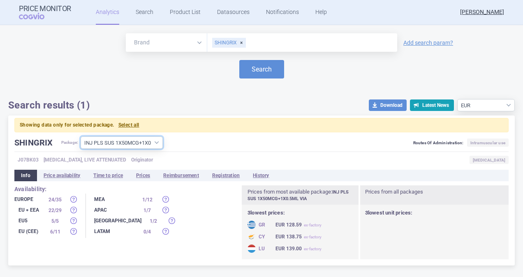
click at [162, 143] on select "All packages INJ PLS SUS 10X50MCG+10X0.5ML VIA ( 10 ) INJ PLS SUS 1X50MCG+1X0.5…" at bounding box center [122, 142] width 82 height 12
click at [81, 136] on select "All packages INJ PLS SUS 10X50MCG+10X0.5ML VIA ( 10 ) INJ PLS SUS 1X50MCG+1X0.5…" at bounding box center [122, 142] width 82 height 12
click at [142, 173] on li "Prices" at bounding box center [142, 176] width 27 height 12
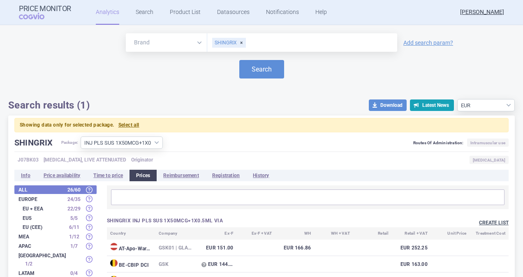
click at [483, 221] on button "Create list" at bounding box center [494, 222] width 30 height 7
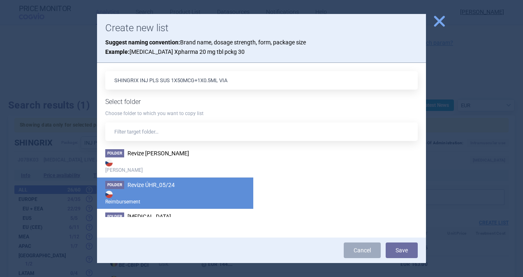
scroll to position [785, 0]
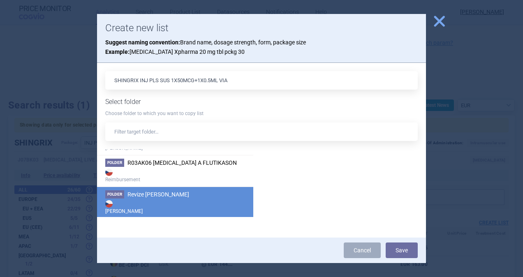
click at [164, 199] on strong "[PERSON_NAME]" at bounding box center [175, 207] width 140 height 16
click at [394, 249] on button "Save" at bounding box center [402, 251] width 32 height 16
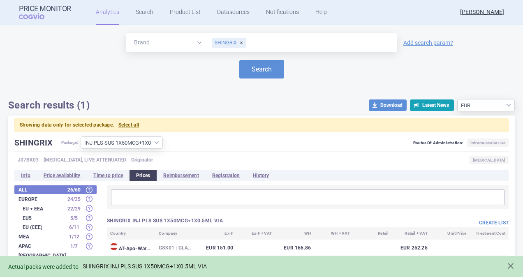
click at [156, 267] on link "SHINGRIX INJ PLS SUS 1X50MCG+1X0.5ML VIA" at bounding box center [145, 266] width 124 height 7
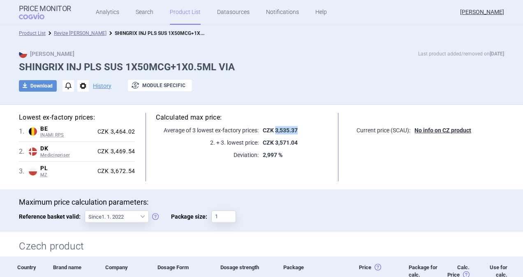
drag, startPoint x: 273, startPoint y: 129, endPoint x: 296, endPoint y: 129, distance: 23.4
click at [296, 129] on p "CZK 3,535.37" at bounding box center [293, 130] width 69 height 8
copy strong "3,535.37"
